Goal: Information Seeking & Learning: Learn about a topic

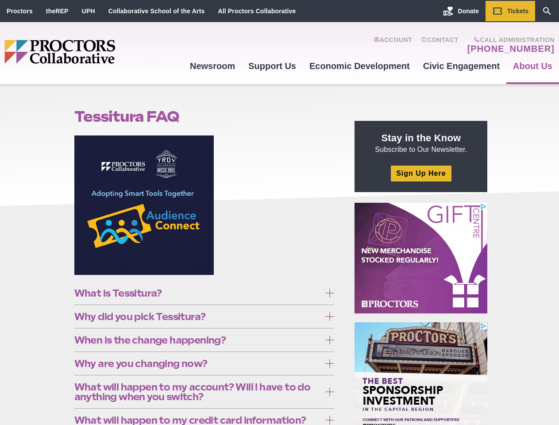
click at [279, 212] on figure at bounding box center [204, 208] width 260 height 146
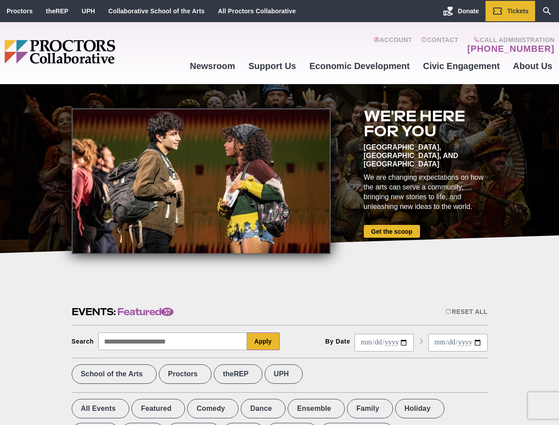
click at [279, 212] on div at bounding box center [201, 181] width 259 height 146
click at [465, 311] on div "Reset All" at bounding box center [466, 311] width 42 height 7
click at [263, 341] on button "Apply" at bounding box center [263, 341] width 33 height 18
